Goal: Information Seeking & Learning: Learn about a topic

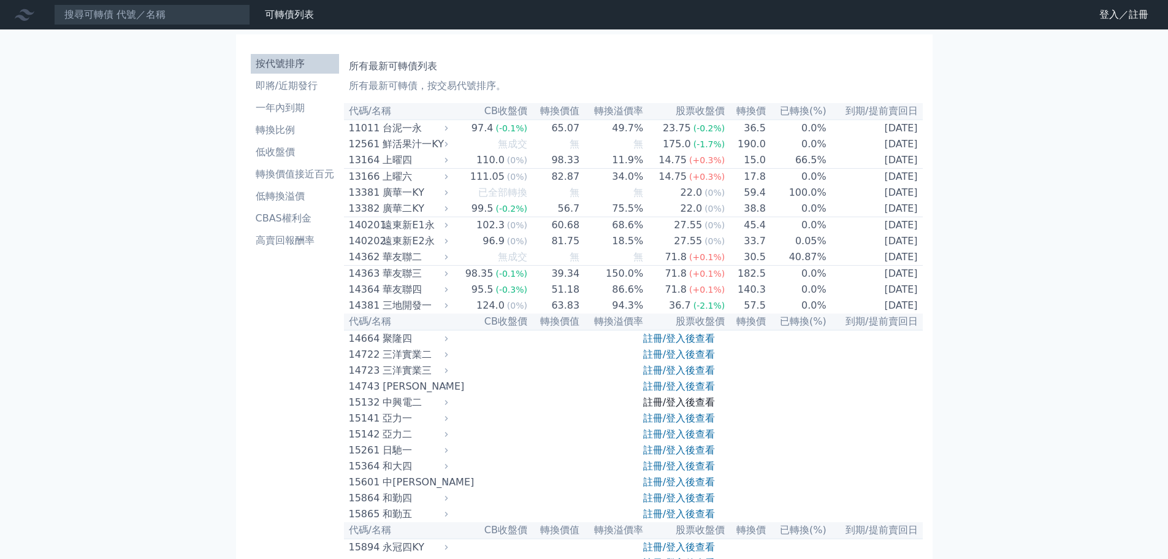
click at [684, 408] on link "註冊/登入後查看" at bounding box center [679, 402] width 72 height 12
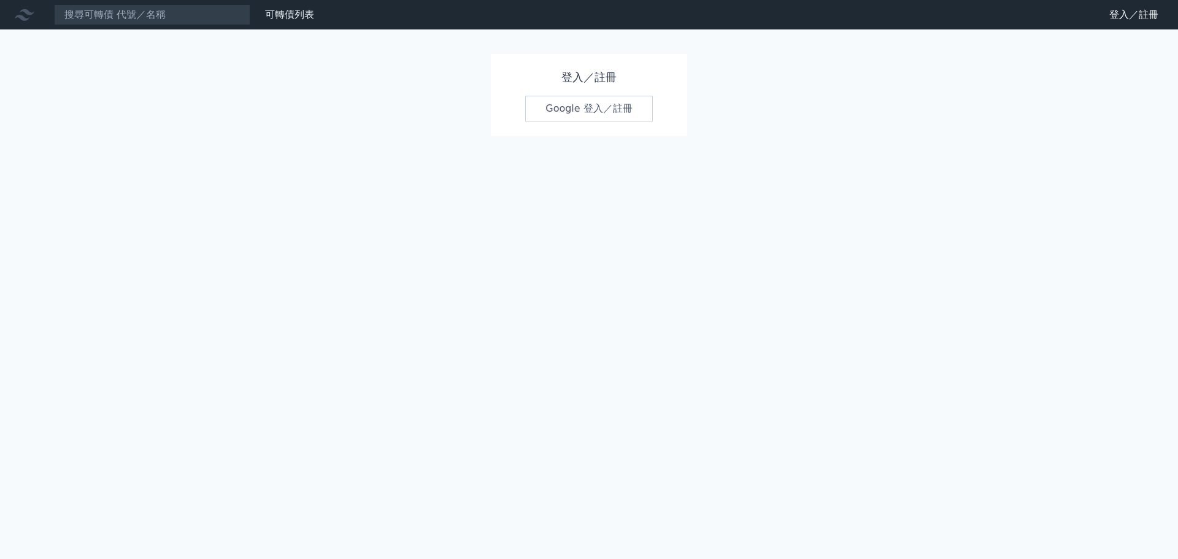
click at [619, 107] on link "Google 登入／註冊" at bounding box center [589, 109] width 128 height 26
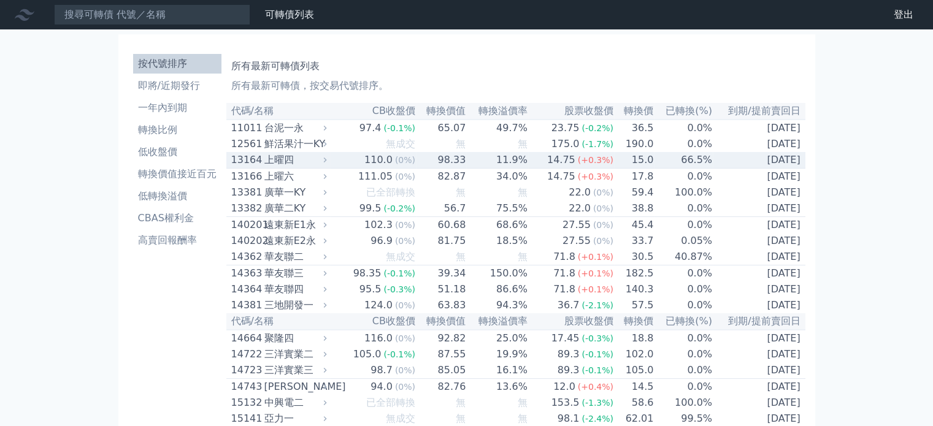
click at [329, 163] on icon at bounding box center [325, 160] width 8 height 8
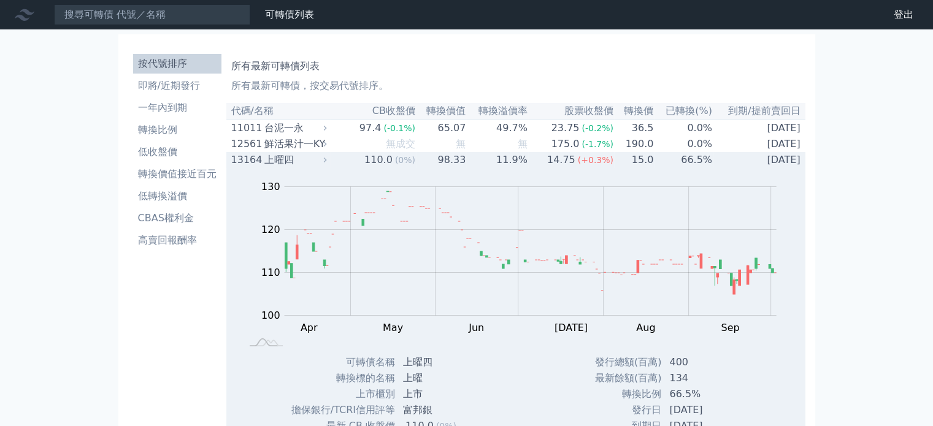
click at [310, 166] on div "上曜四" at bounding box center [294, 160] width 60 height 15
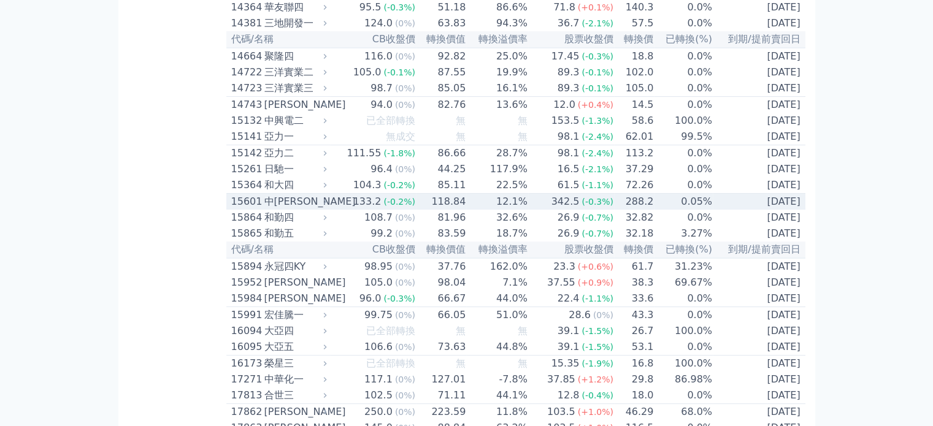
scroll to position [307, 0]
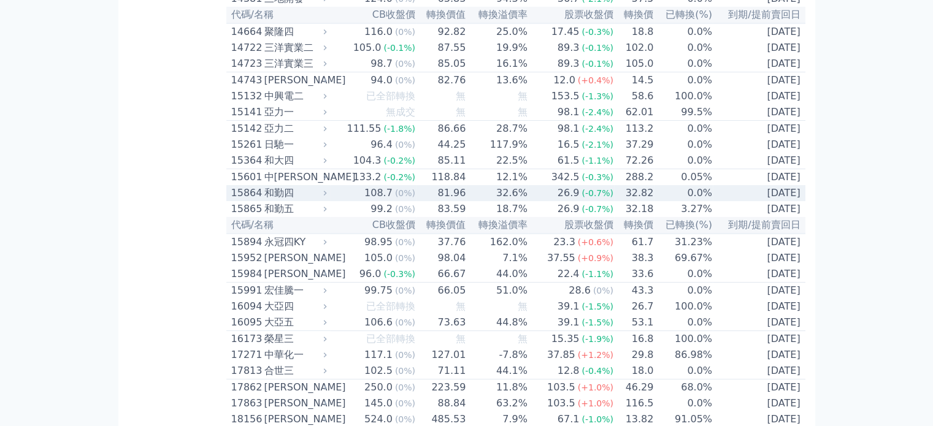
click at [309, 201] on div "和勤四" at bounding box center [294, 193] width 60 height 15
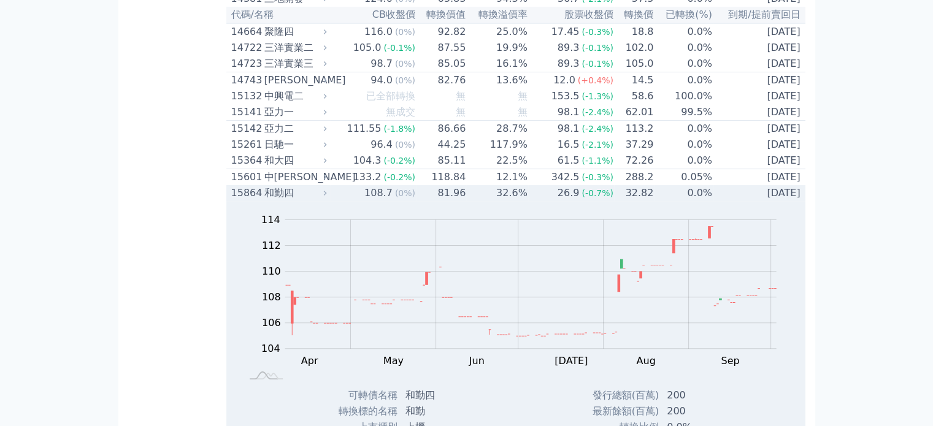
click at [329, 197] on icon at bounding box center [325, 193] width 8 height 8
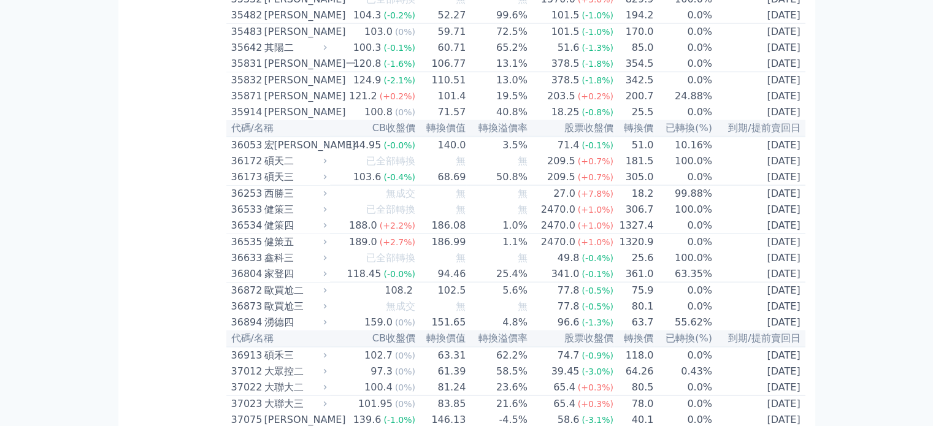
scroll to position [2760, 0]
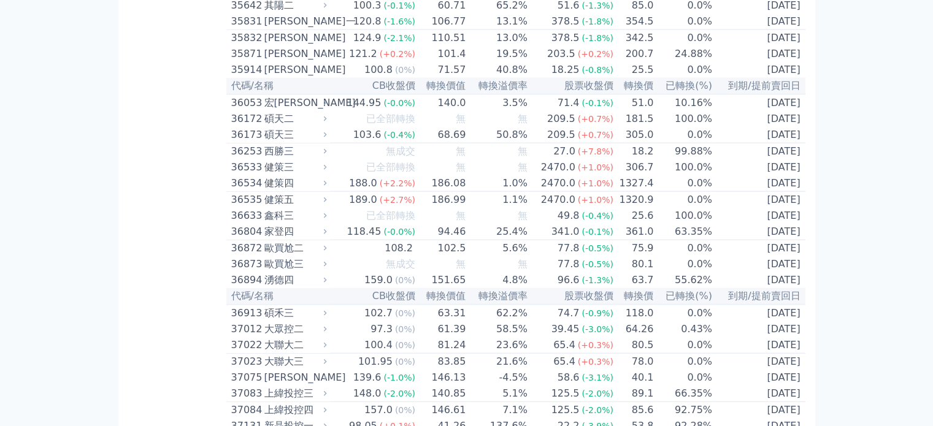
scroll to position [2821, 0]
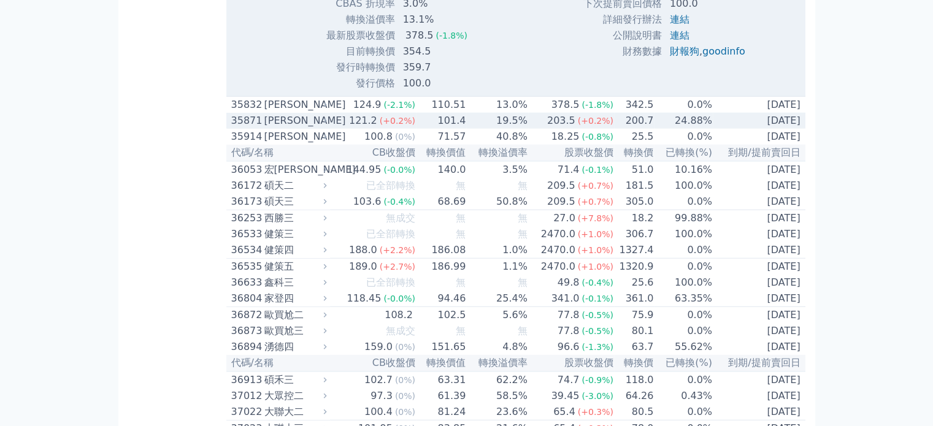
scroll to position [3066, 0]
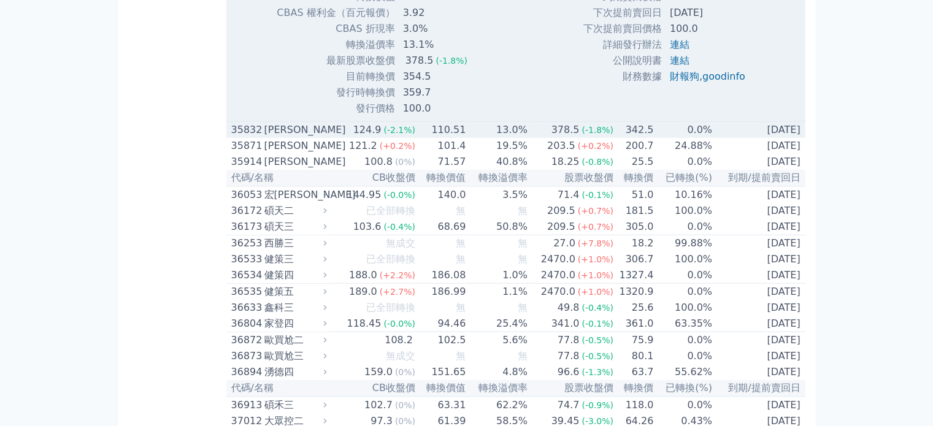
click at [548, 139] on td "378.5 (-1.8%)" at bounding box center [571, 130] width 86 height 17
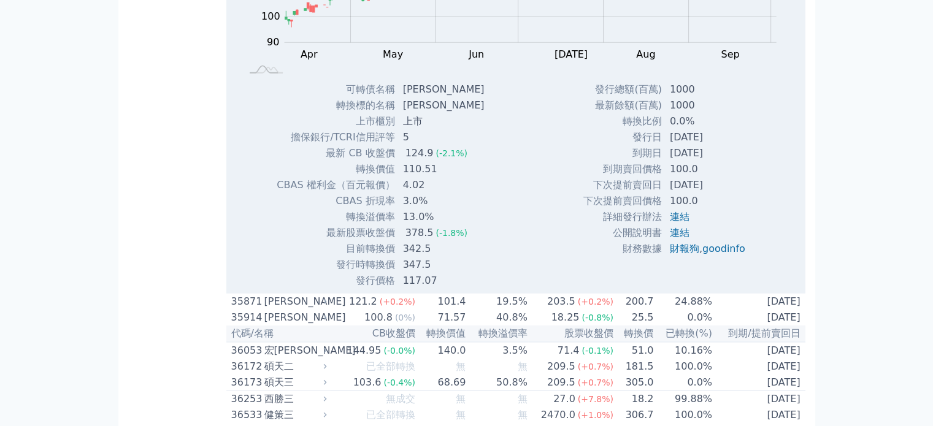
scroll to position [3312, 0]
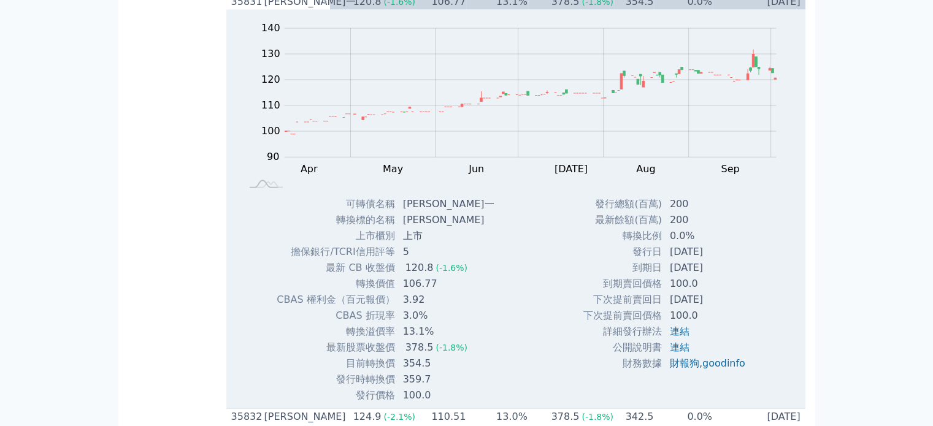
scroll to position [2760, 0]
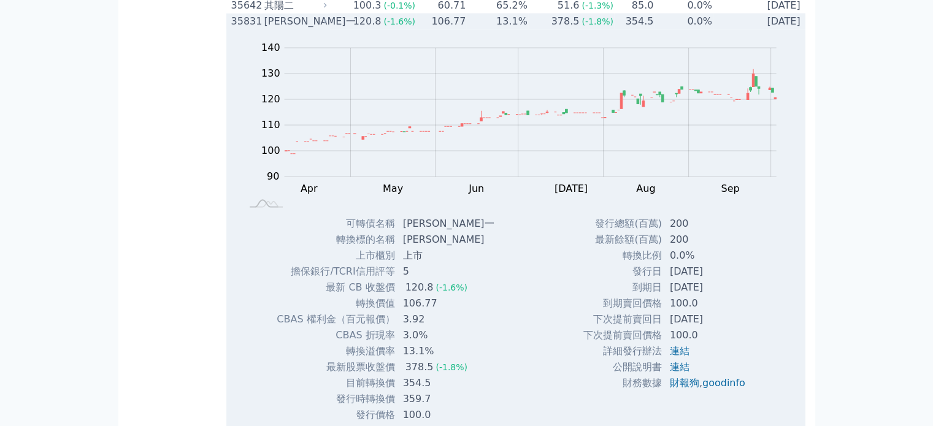
click at [299, 29] on div "[PERSON_NAME]一" at bounding box center [294, 21] width 60 height 15
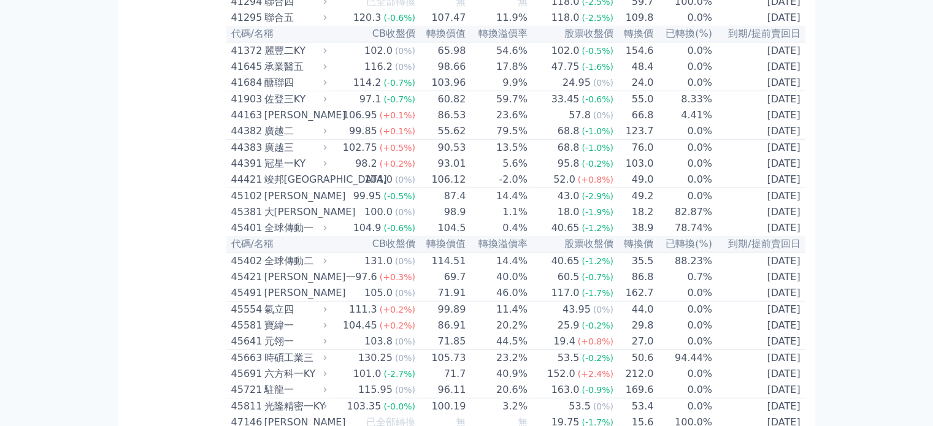
scroll to position [3250, 0]
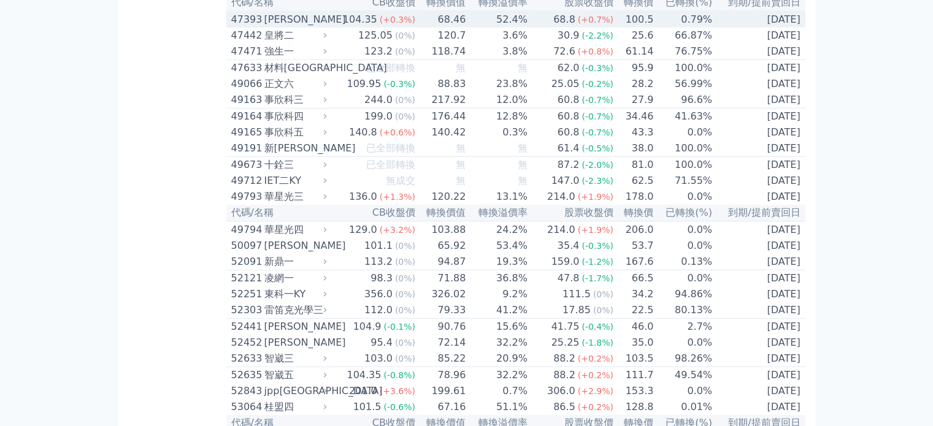
scroll to position [3741, 0]
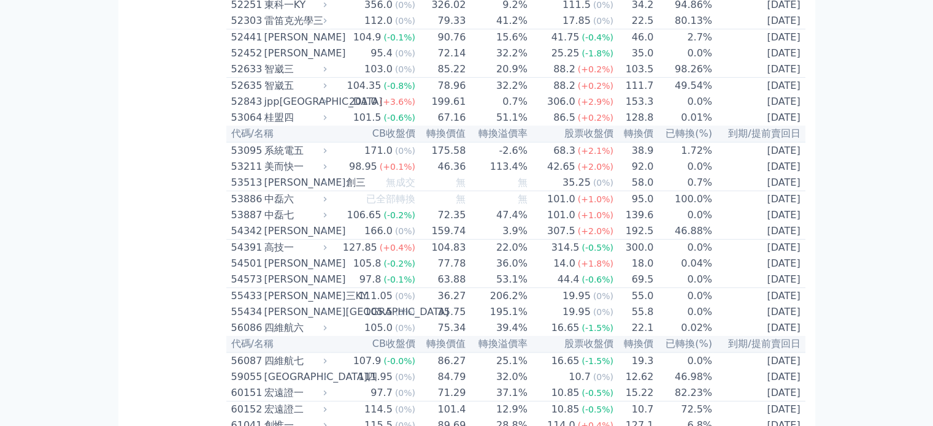
scroll to position [3986, 0]
